Goal: Obtain resource: Obtain resource

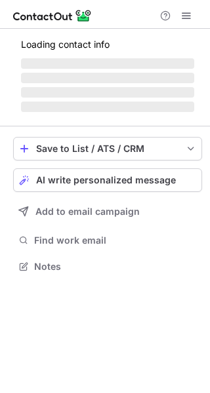
scroll to position [275, 210]
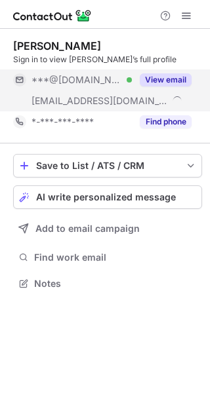
click at [161, 77] on button "View email" at bounding box center [166, 79] width 52 height 13
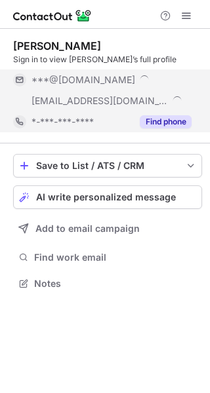
click at [154, 128] on button "Find phone" at bounding box center [166, 121] width 52 height 13
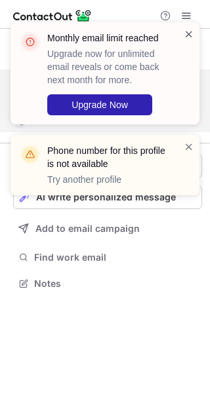
click at [188, 32] on span at bounding box center [189, 34] width 10 height 13
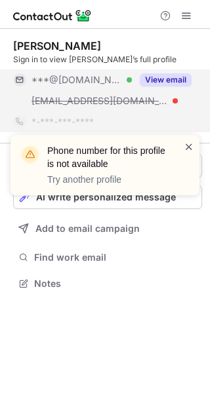
click at [186, 146] on span at bounding box center [189, 146] width 10 height 13
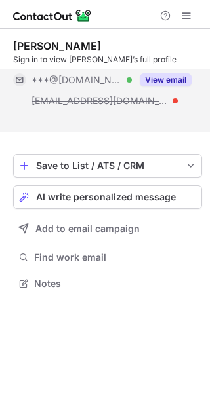
scroll to position [254, 210]
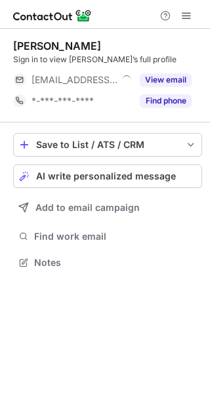
scroll to position [254, 210]
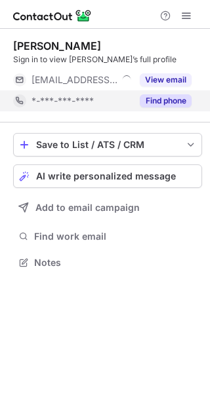
click at [149, 102] on button "Find phone" at bounding box center [166, 100] width 52 height 13
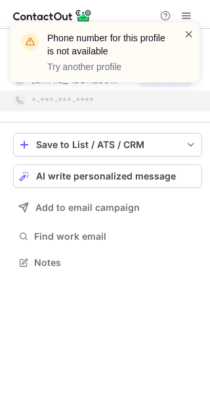
click at [193, 37] on span at bounding box center [189, 34] width 10 height 13
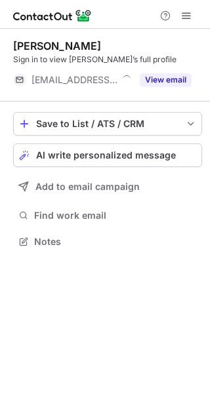
scroll to position [233, 210]
click at [186, 15] on span at bounding box center [186, 15] width 10 height 10
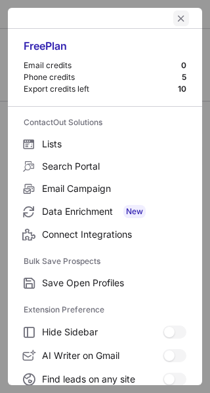
click at [176, 19] on span "left-button" at bounding box center [181, 18] width 10 height 10
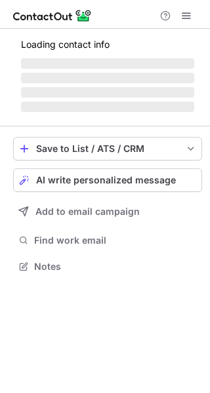
scroll to position [275, 210]
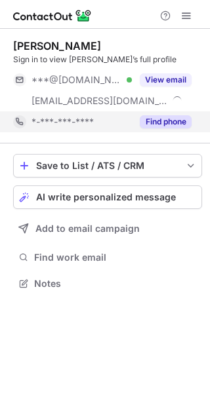
click at [147, 121] on button "Find phone" at bounding box center [166, 121] width 52 height 13
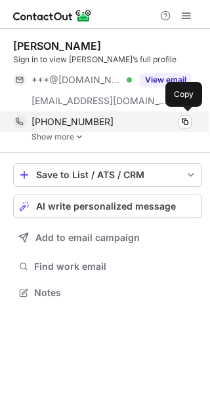
scroll to position [284, 210]
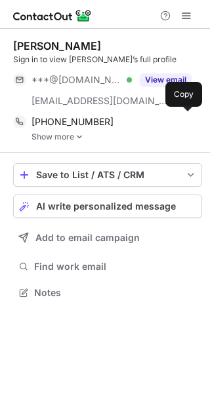
click at [81, 134] on img at bounding box center [79, 136] width 8 height 9
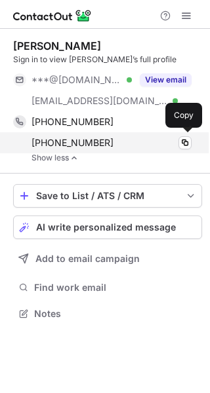
scroll to position [305, 210]
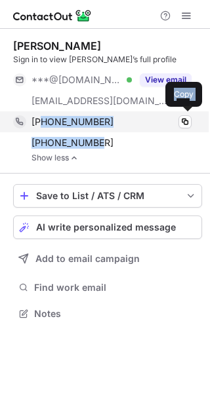
drag, startPoint x: 93, startPoint y: 140, endPoint x: 43, endPoint y: 123, distance: 53.3
click at [43, 123] on div "+17329721836 Copy +19174538473 Copy" at bounding box center [102, 132] width 178 height 42
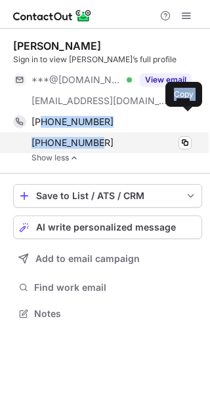
copy div "7329721836 Copy +19174538473"
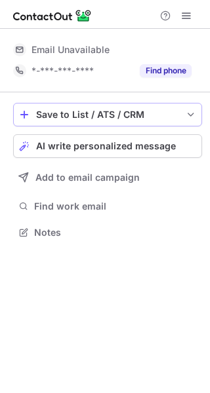
scroll to position [224, 210]
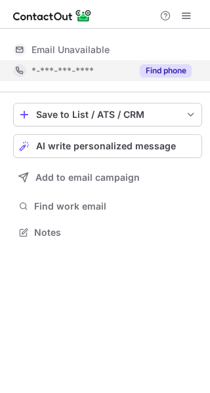
click at [164, 77] on button "Find phone" at bounding box center [166, 70] width 52 height 13
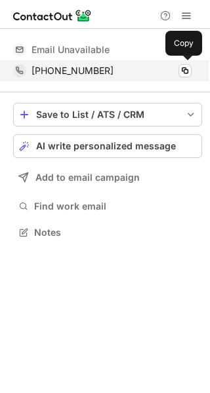
click at [125, 72] on div "+12013698093" at bounding box center [111, 71] width 160 height 12
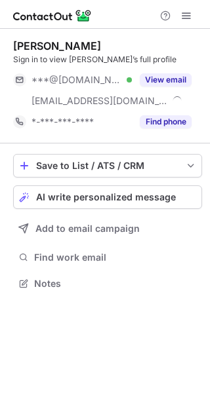
scroll to position [275, 210]
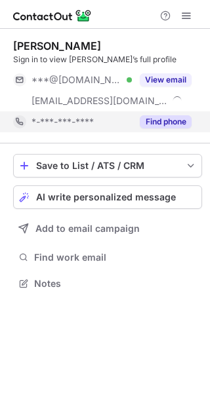
click at [109, 123] on div "*-***-***-****" at bounding box center [81, 122] width 100 height 12
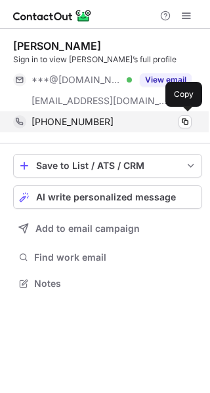
click at [102, 120] on div "+19178871142" at bounding box center [111, 122] width 160 height 12
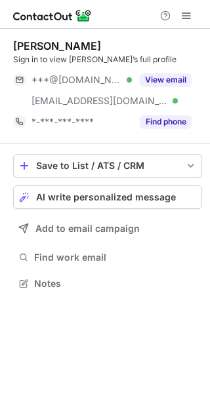
scroll to position [275, 210]
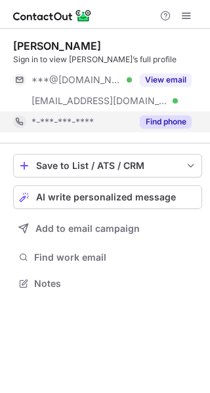
click at [161, 125] on button "Find phone" at bounding box center [166, 121] width 52 height 13
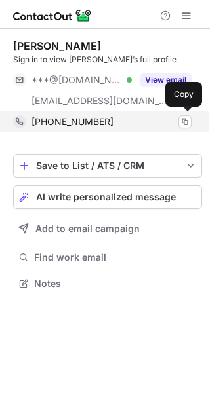
click at [112, 117] on div "[PHONE_NUMBER]" at bounding box center [111, 122] width 160 height 12
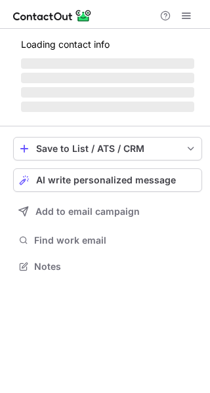
scroll to position [275, 210]
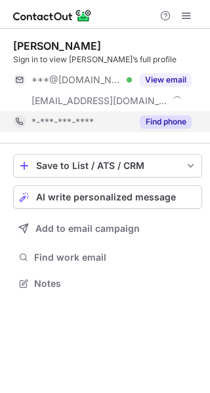
click at [115, 119] on div "*-***-***-****" at bounding box center [81, 122] width 100 height 12
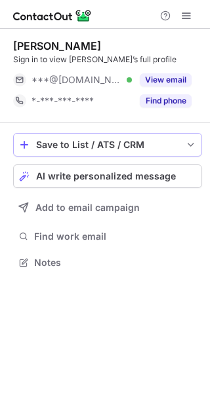
scroll to position [254, 210]
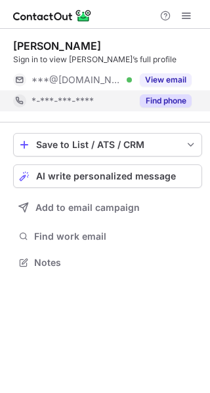
click at [110, 97] on div "*-***-***-****" at bounding box center [81, 101] width 100 height 12
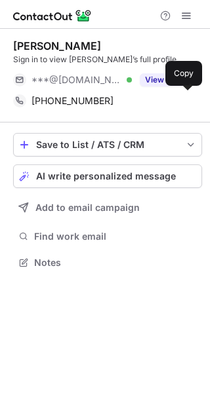
click at [110, 100] on div "[PHONE_NUMBER]" at bounding box center [111, 101] width 160 height 12
